Goal: Information Seeking & Learning: Learn about a topic

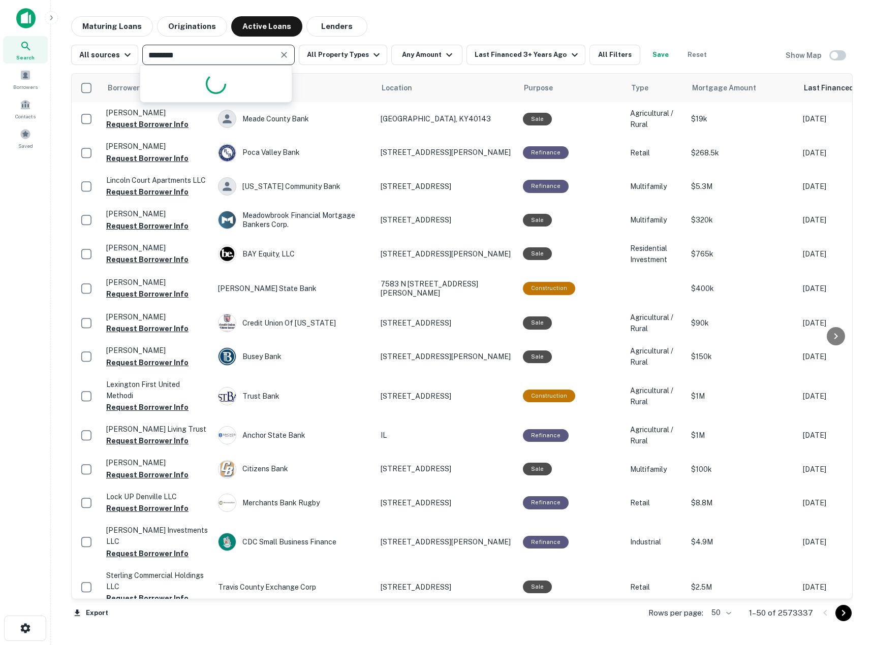
type input "*********"
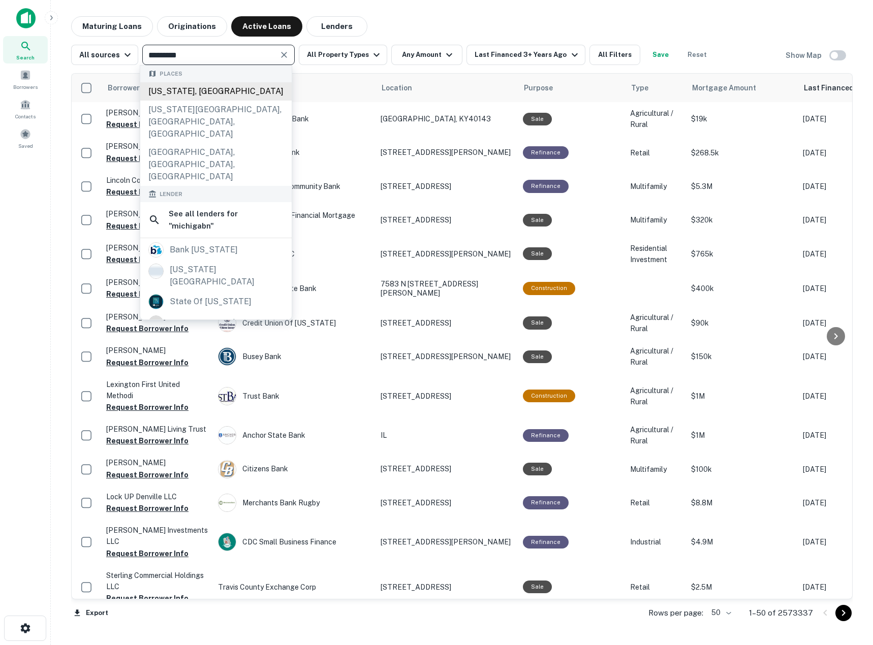
click at [162, 83] on div "[US_STATE], [GEOGRAPHIC_DATA]" at bounding box center [215, 91] width 151 height 18
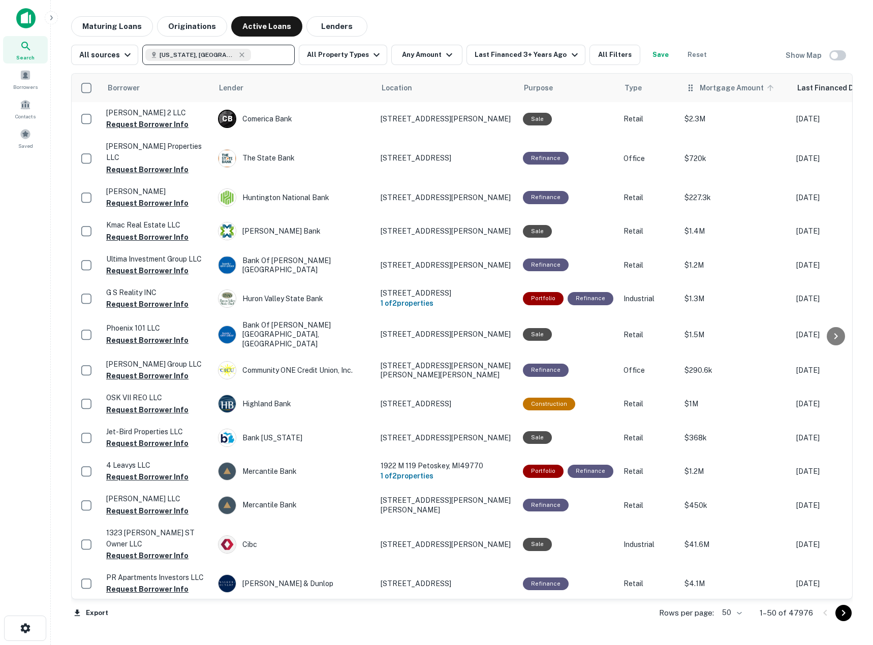
click at [711, 92] on span "Mortgage Amount" at bounding box center [738, 88] width 77 height 12
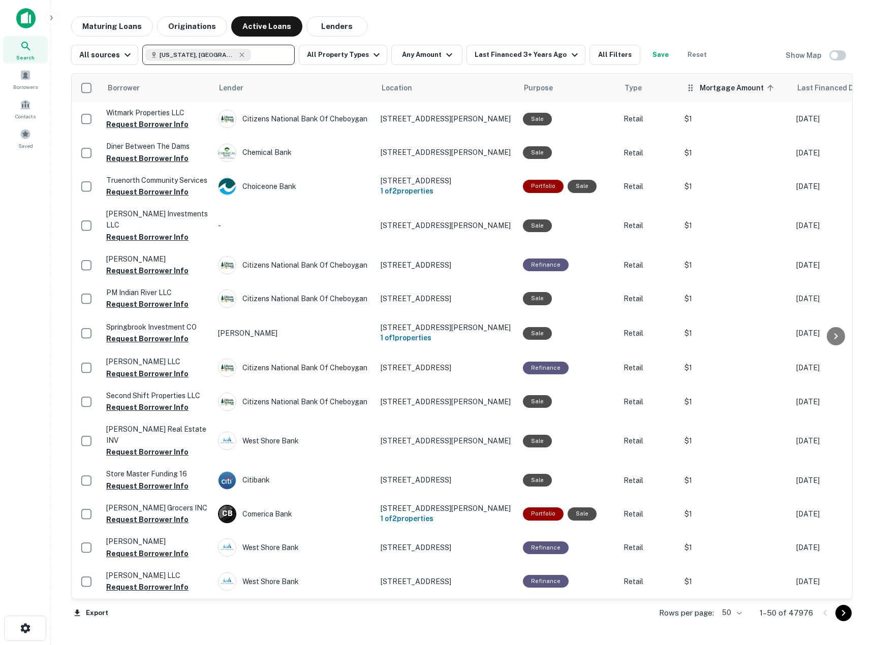
click at [712, 92] on span "Mortgage Amount sorted ascending" at bounding box center [738, 88] width 77 height 12
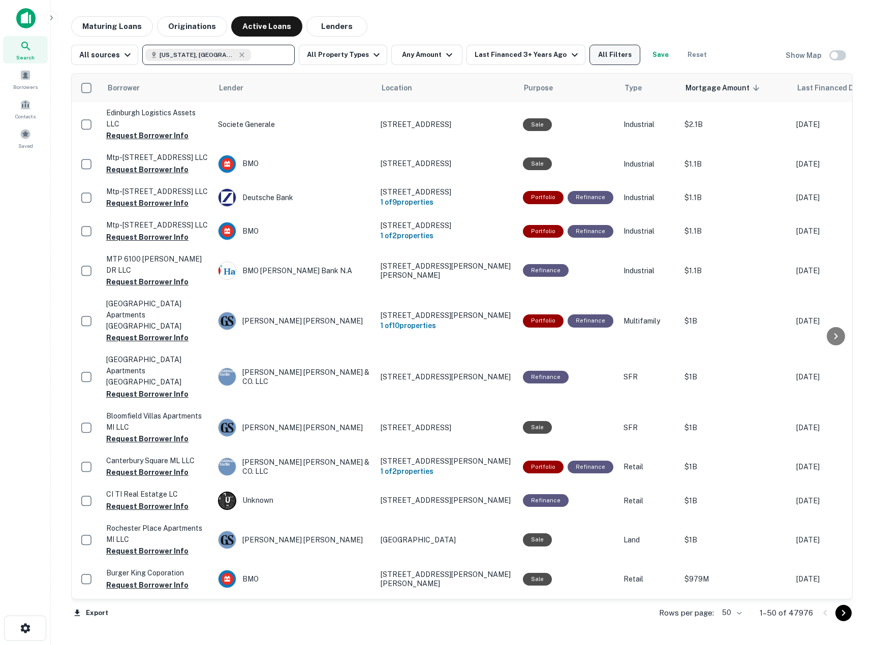
click at [605, 51] on button "All Filters" at bounding box center [614, 55] width 51 height 20
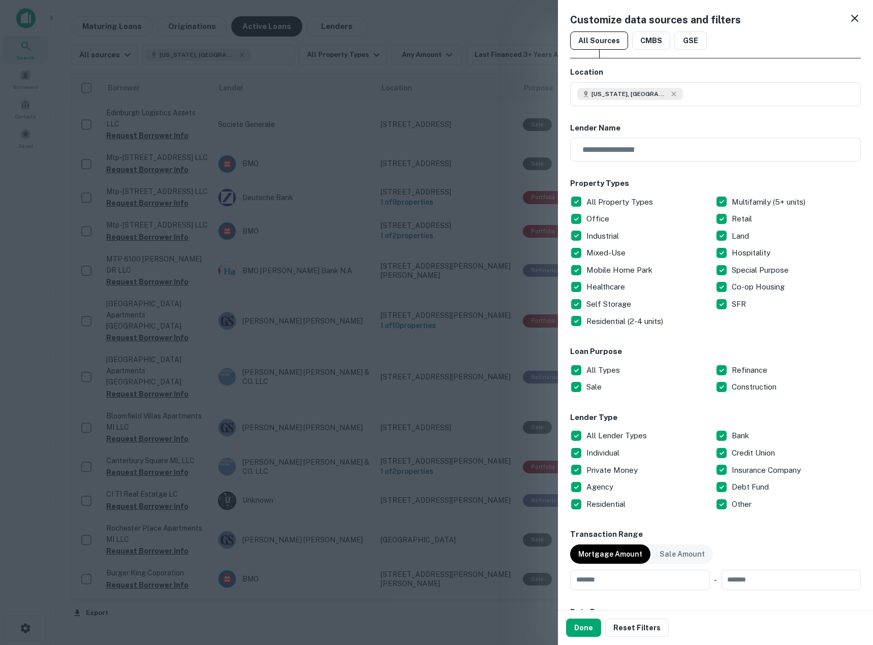
click at [611, 201] on p "All Property Types" at bounding box center [620, 202] width 69 height 12
click at [619, 319] on p "Residential (2-4 units)" at bounding box center [625, 322] width 79 height 12
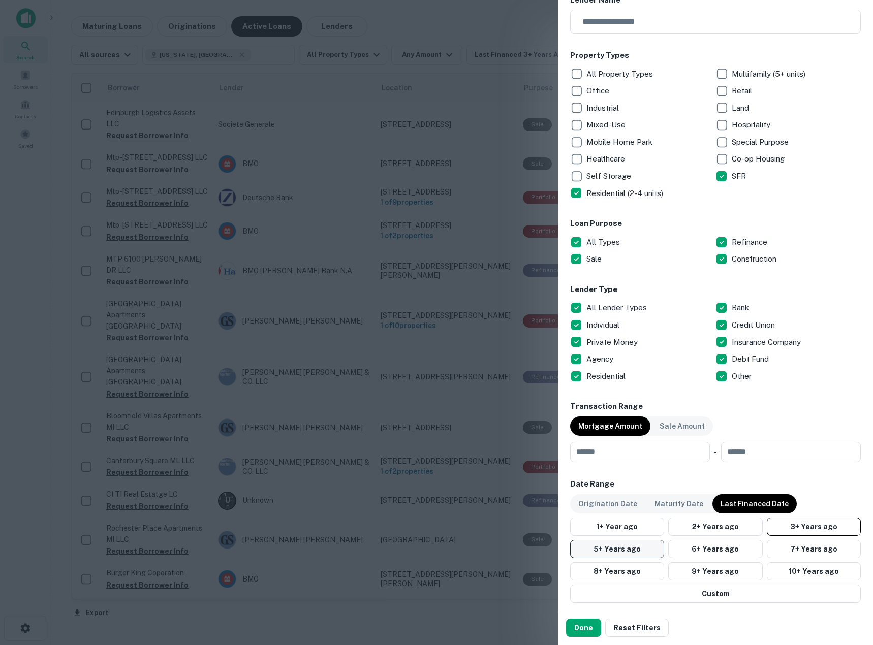
scroll to position [203, 0]
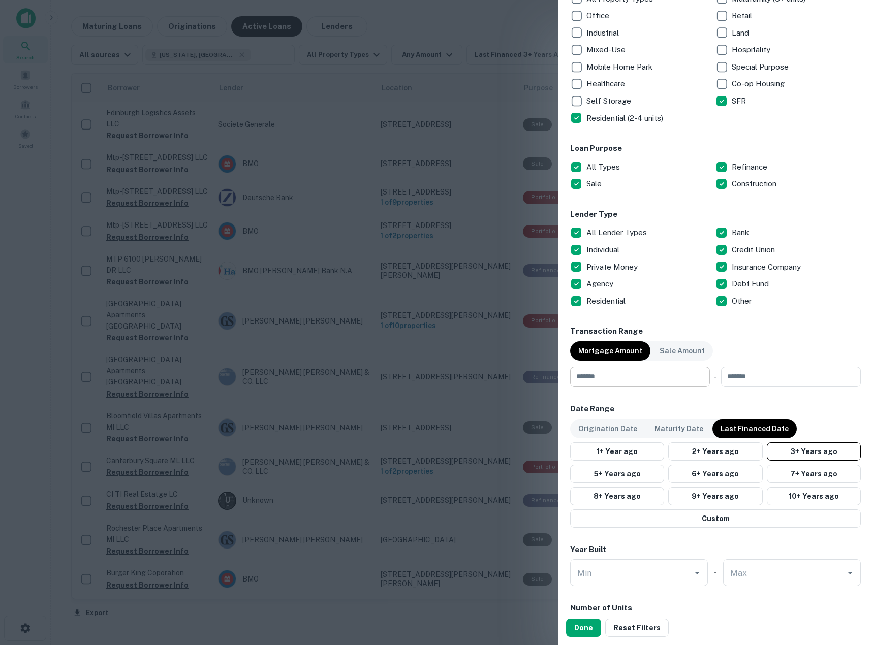
click at [615, 376] on input "number" at bounding box center [636, 377] width 133 height 20
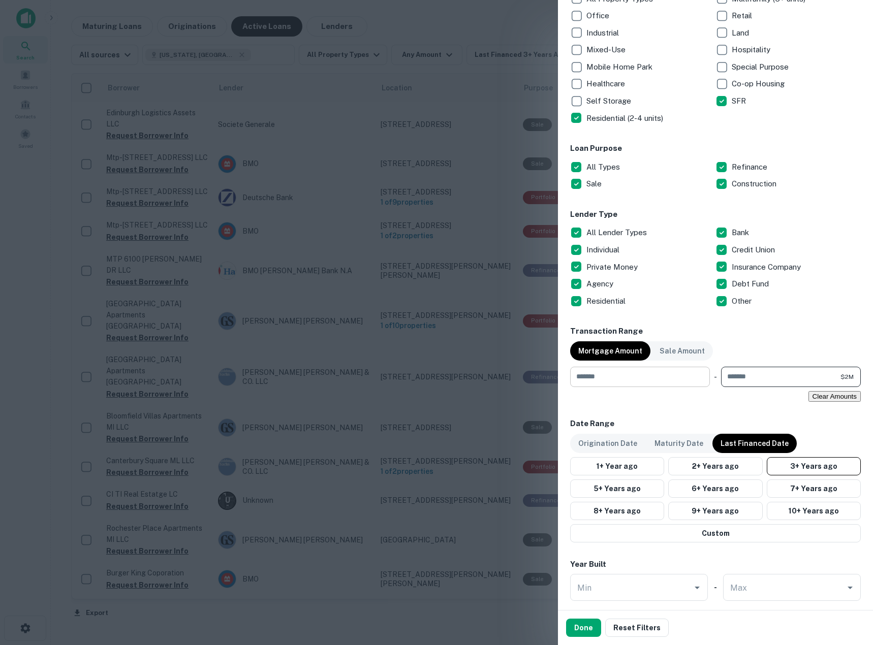
type input "*******"
click at [585, 630] on button "Done" at bounding box center [583, 628] width 35 height 18
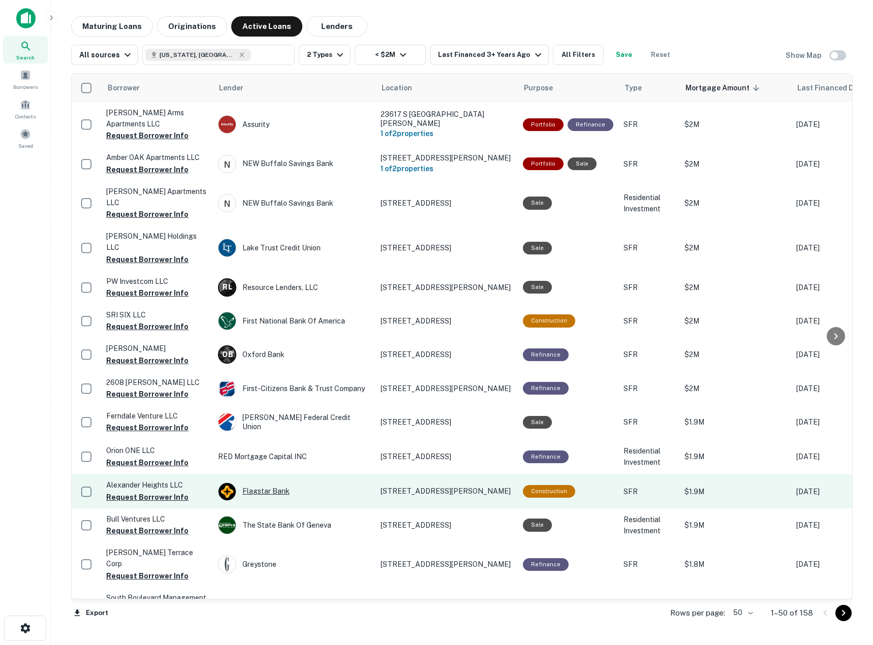
scroll to position [68, 0]
